Goal: Task Accomplishment & Management: Use online tool/utility

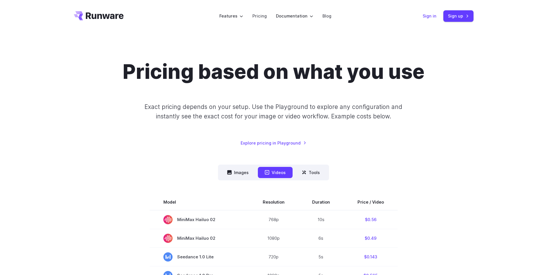
click at [429, 19] on link "Sign in" at bounding box center [430, 16] width 14 height 7
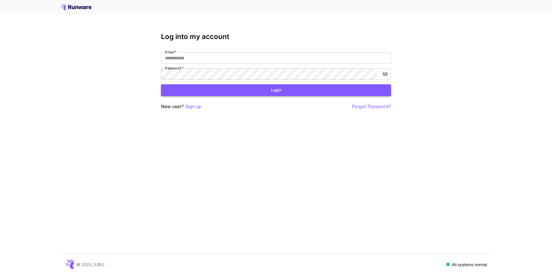
type input "**********"
click at [252, 88] on button "Login" at bounding box center [276, 90] width 230 height 12
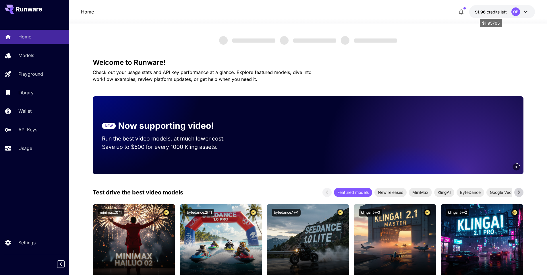
click at [498, 14] on span "credits left" at bounding box center [497, 11] width 20 height 5
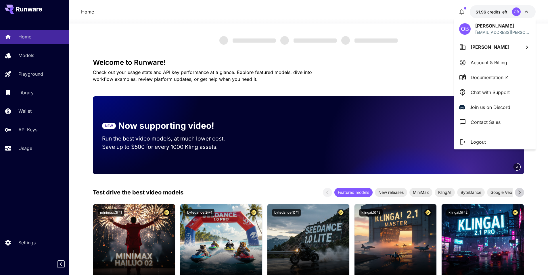
click at [32, 115] on div at bounding box center [276, 137] width 552 height 275
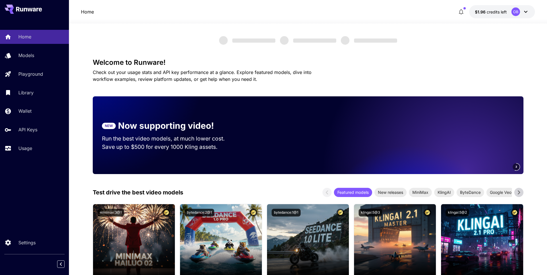
click at [34, 126] on div "OB [PERSON_NAME] [EMAIL_ADDRESS][PERSON_NAME][DOMAIN_NAME] [PERSON_NAME] Accoun…" at bounding box center [46, 137] width 92 height 275
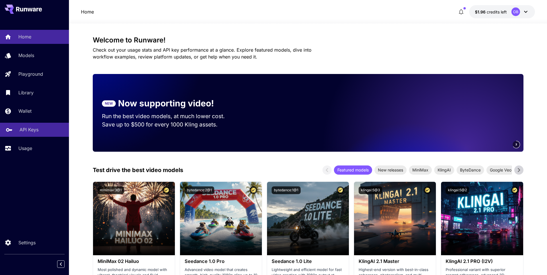
click at [39, 126] on link "API Keys" at bounding box center [34, 130] width 69 height 14
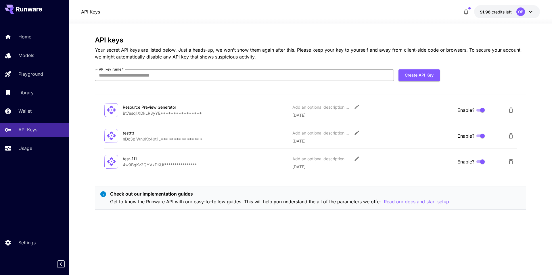
click at [285, 72] on input "API key name   *" at bounding box center [244, 75] width 299 height 11
type input "**********"
click at [418, 78] on button "Create API Key" at bounding box center [418, 76] width 41 height 12
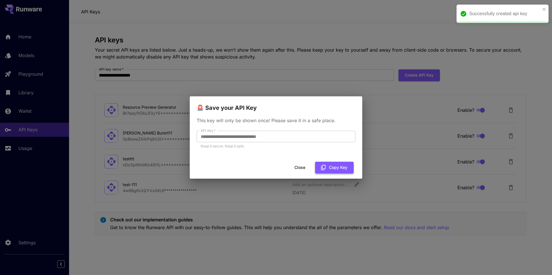
click at [329, 169] on button "Copy Key" at bounding box center [334, 168] width 38 height 12
